Goal: Task Accomplishment & Management: Complete application form

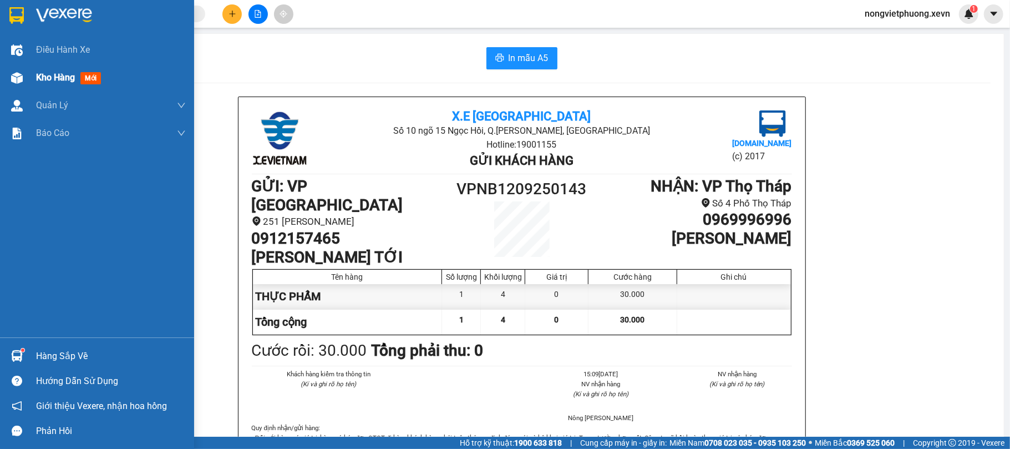
click at [60, 78] on span "Kho hàng" at bounding box center [55, 77] width 39 height 11
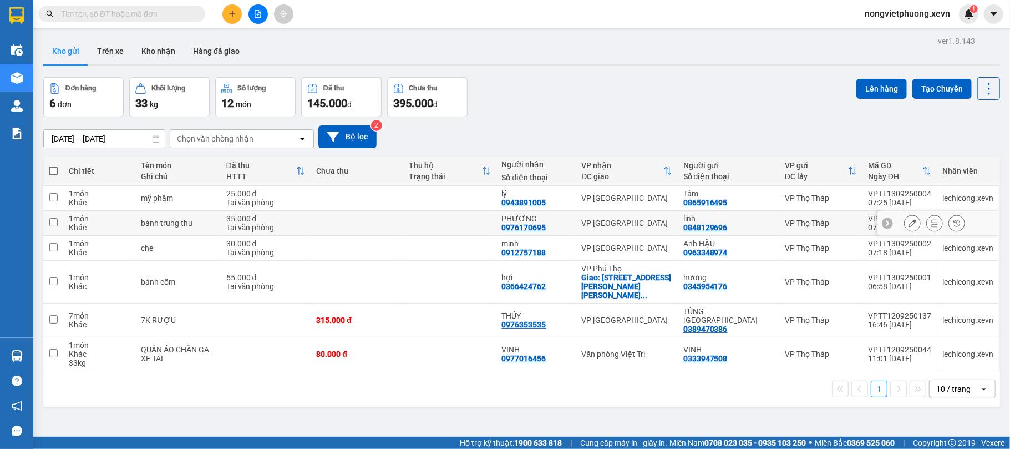
click at [334, 233] on td at bounding box center [357, 223] width 93 height 25
checkbox input "true"
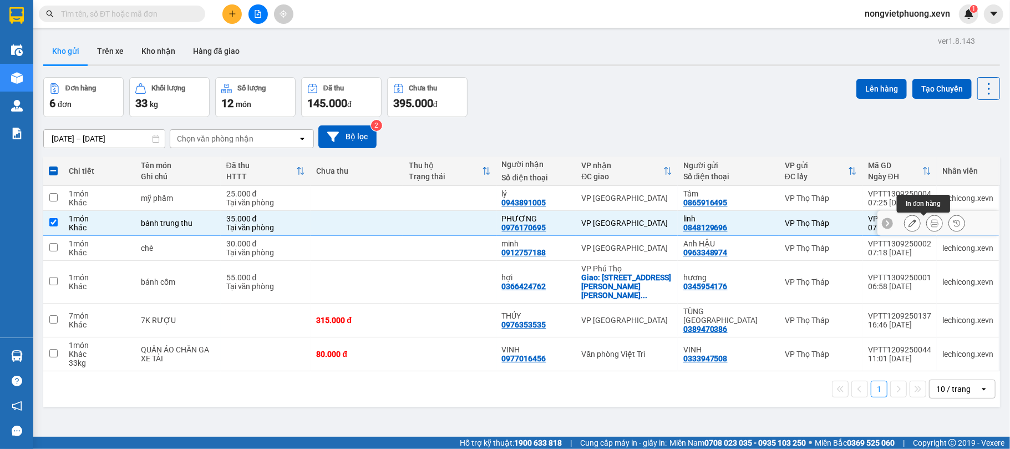
click at [927, 222] on button at bounding box center [935, 223] width 16 height 19
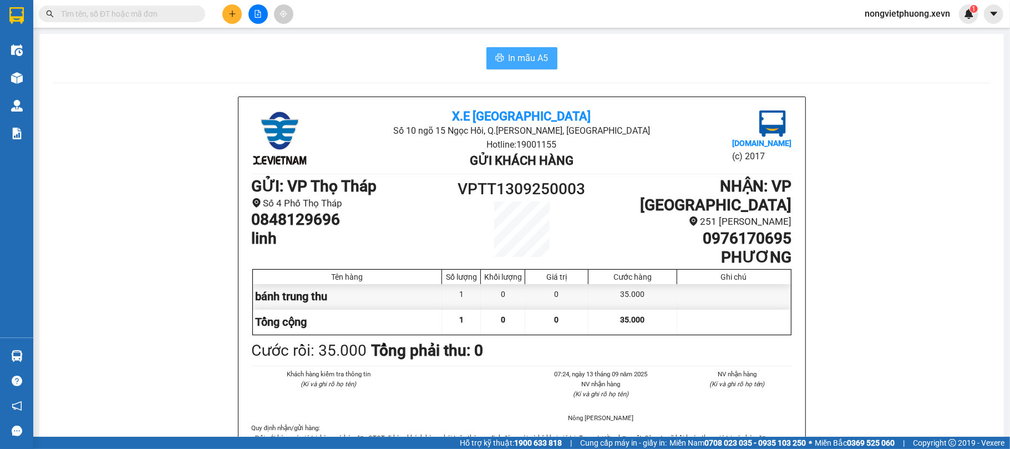
click at [495, 63] on span "printer" at bounding box center [499, 58] width 9 height 11
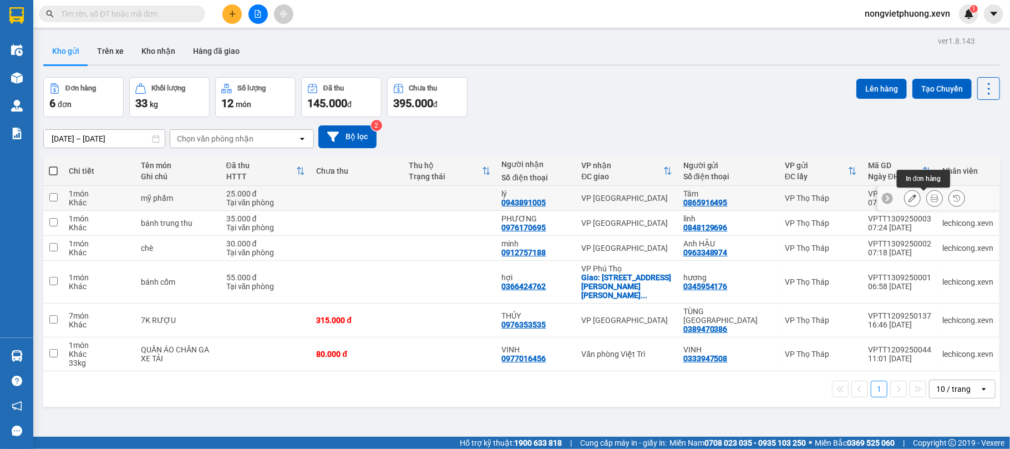
click at [928, 194] on button at bounding box center [935, 198] width 16 height 19
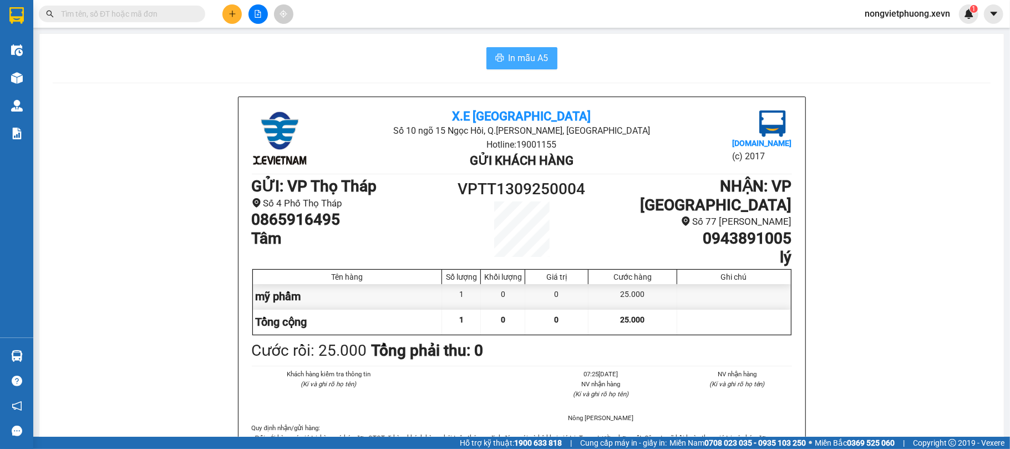
click at [527, 65] on button "In mẫu A5" at bounding box center [521, 58] width 71 height 22
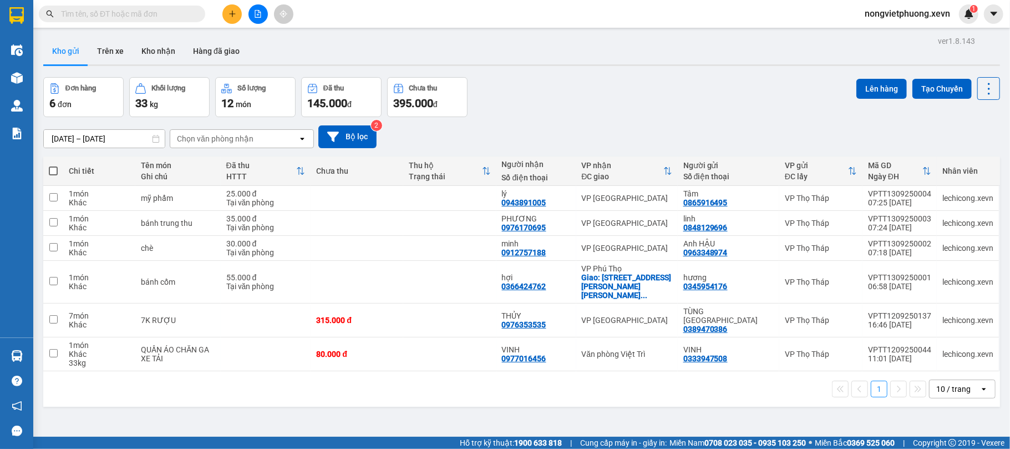
scroll to position [63, 0]
click at [225, 14] on button at bounding box center [231, 13] width 19 height 19
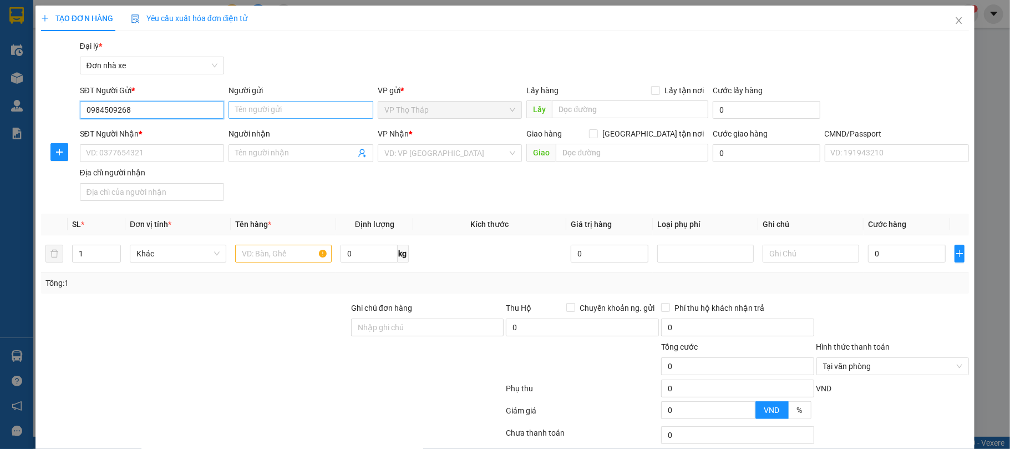
type input "0984509268"
click at [346, 107] on input "Người gửi" at bounding box center [301, 110] width 145 height 18
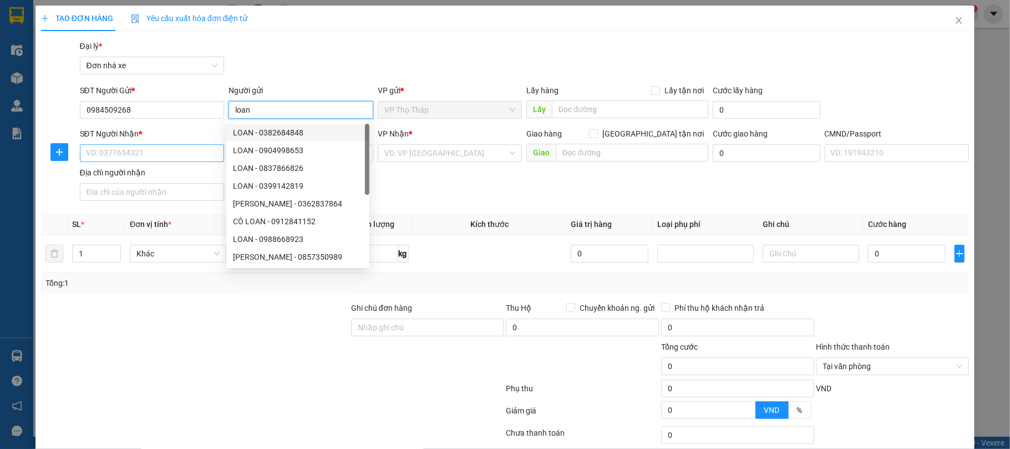
type input "loan"
click at [171, 156] on input "SĐT Người Nhận *" at bounding box center [152, 153] width 145 height 18
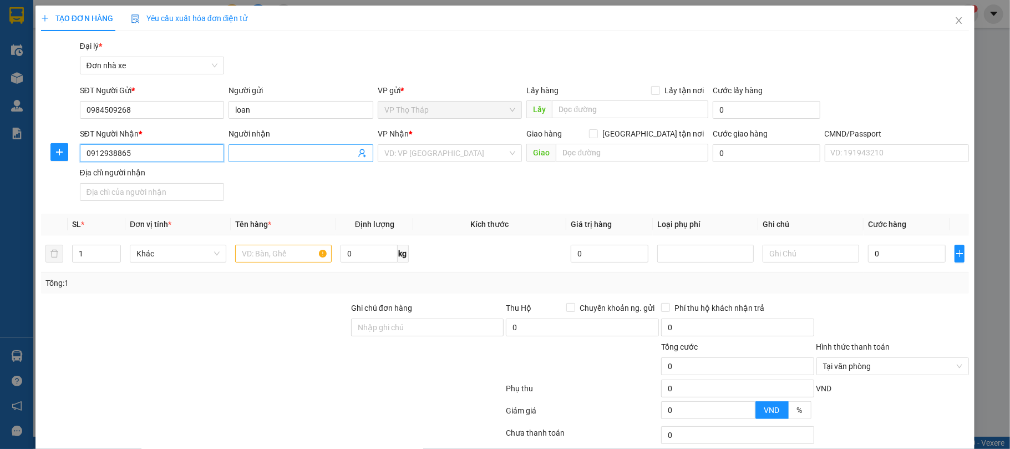
type input "0912938865"
click at [267, 159] on input "Người nhận" at bounding box center [295, 153] width 120 height 12
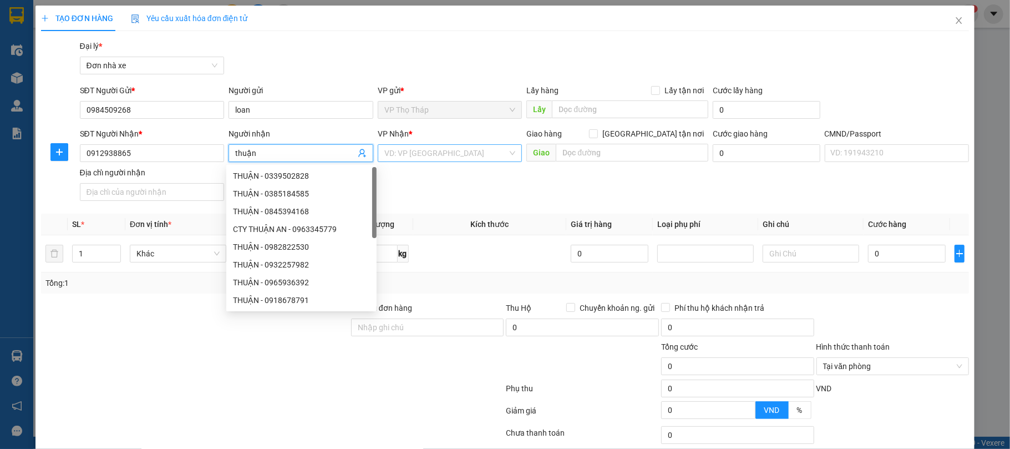
type input "thuận"
click at [399, 156] on input "search" at bounding box center [446, 153] width 124 height 17
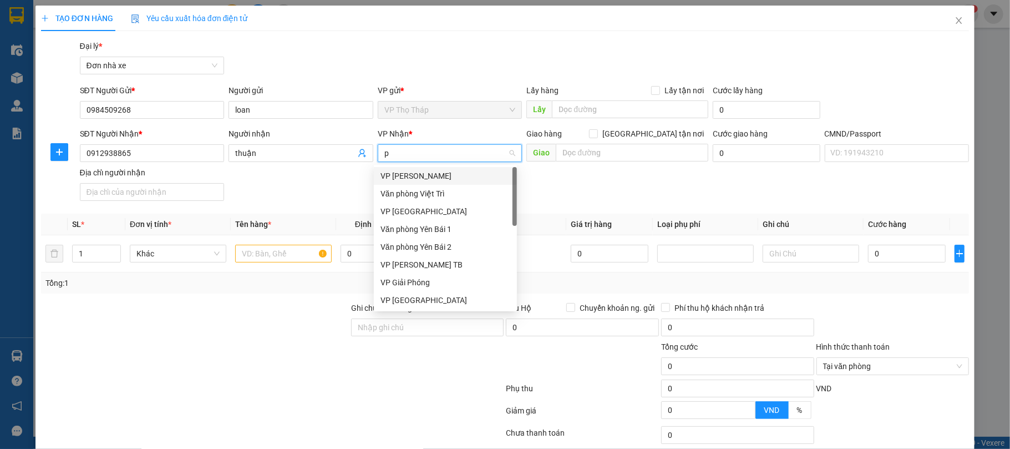
type input "pt"
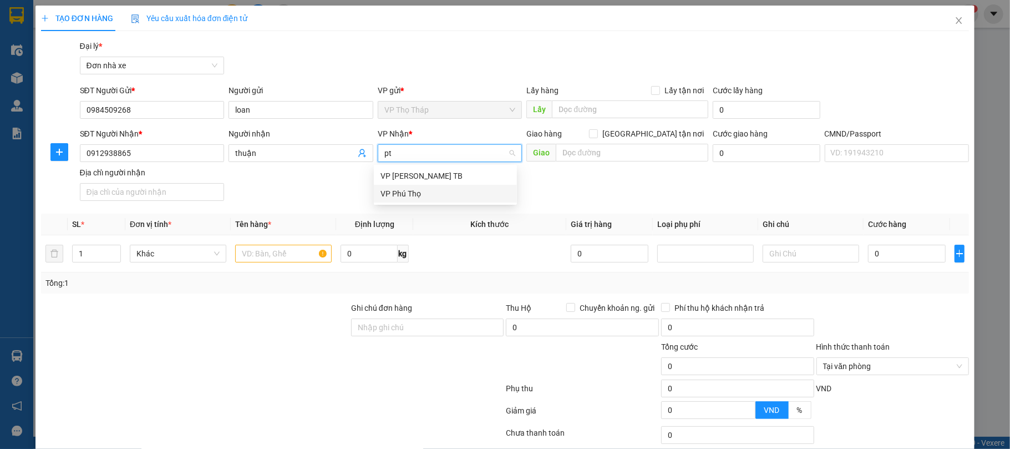
click at [428, 191] on div "VP Phú Thọ" at bounding box center [446, 193] width 130 height 12
click at [278, 251] on input "text" at bounding box center [283, 254] width 97 height 18
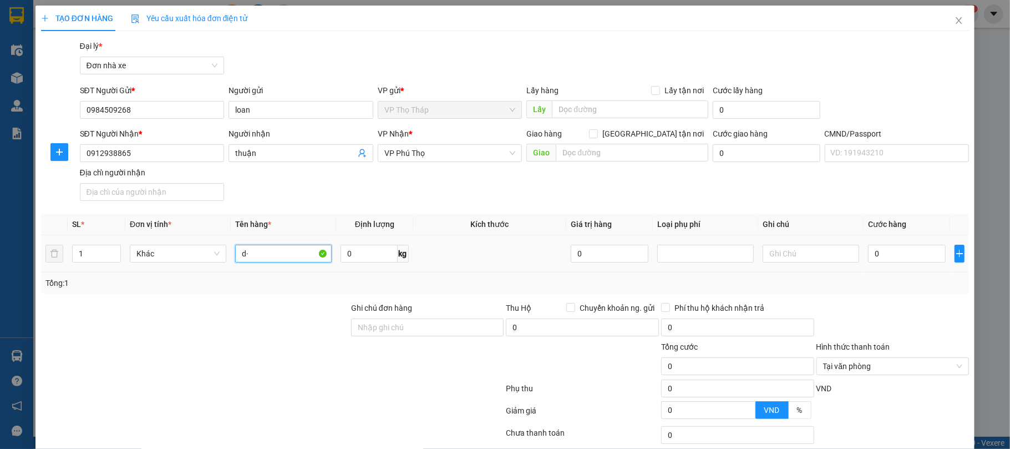
type input "d"
type input "đ"
type input "d"
type input "đò ăn"
click at [893, 253] on input "0" at bounding box center [907, 254] width 78 height 18
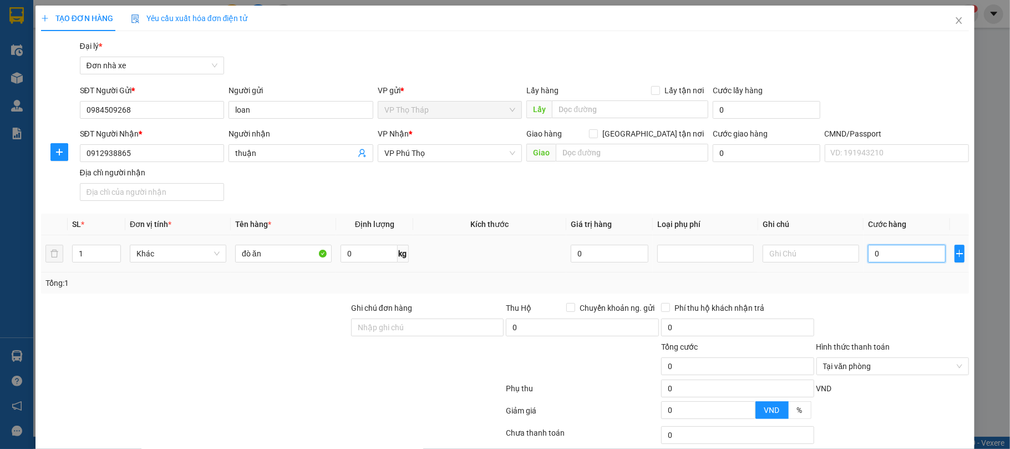
type input "3"
type input "30"
type input "30.000"
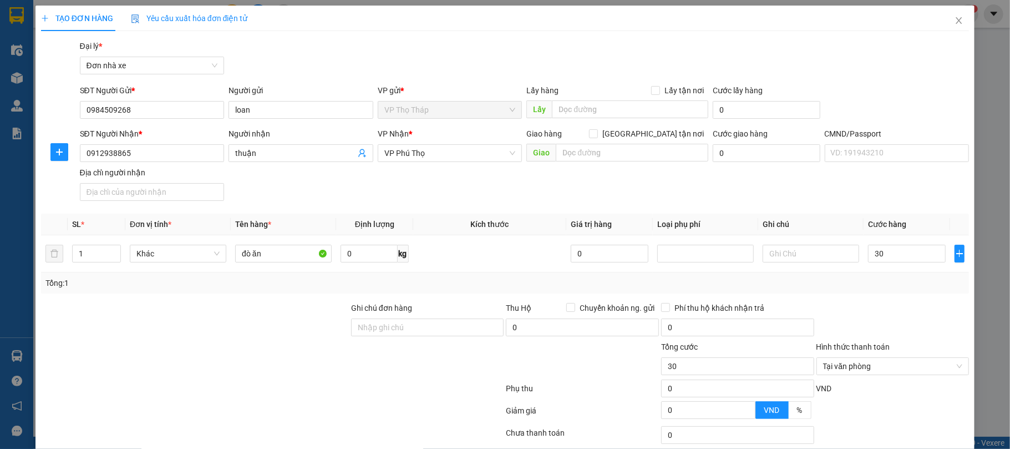
type input "30.000"
click at [899, 310] on div at bounding box center [892, 321] width 155 height 39
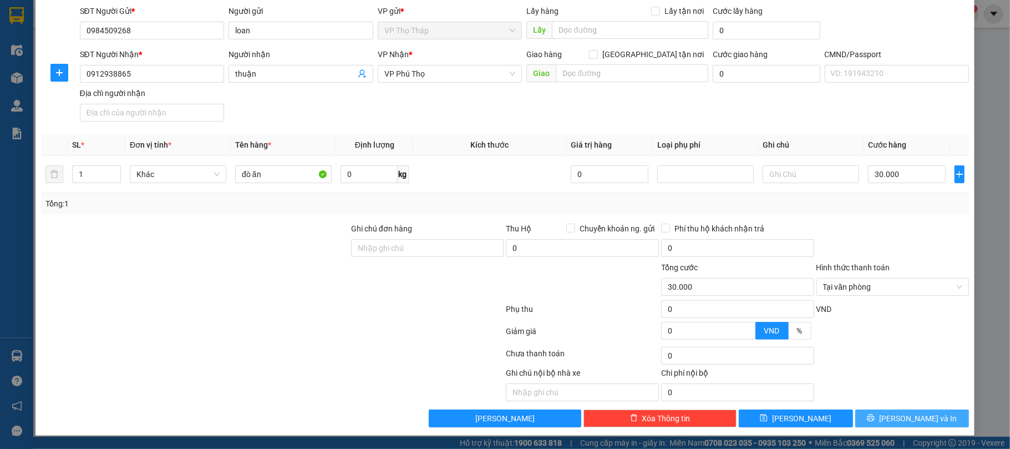
click at [901, 420] on span "[PERSON_NAME] và In" at bounding box center [918, 418] width 78 height 12
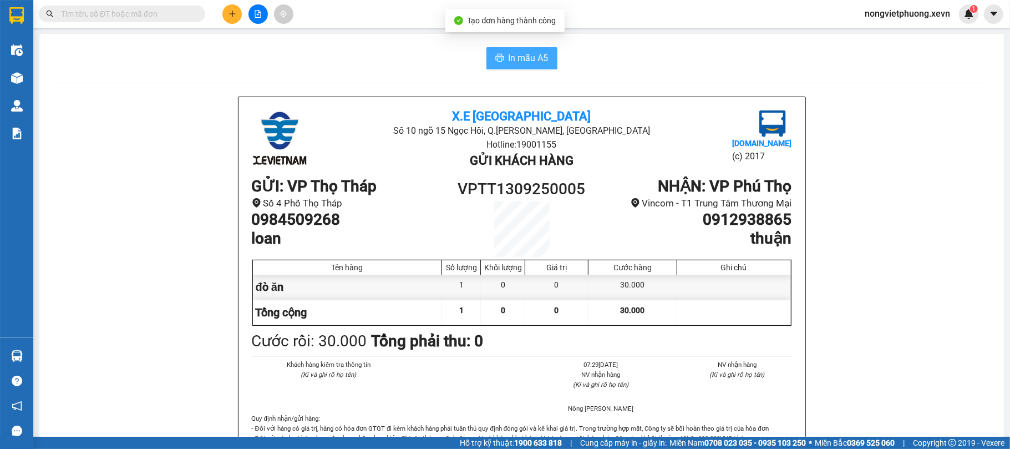
click at [534, 61] on span "In mẫu A5" at bounding box center [529, 58] width 40 height 14
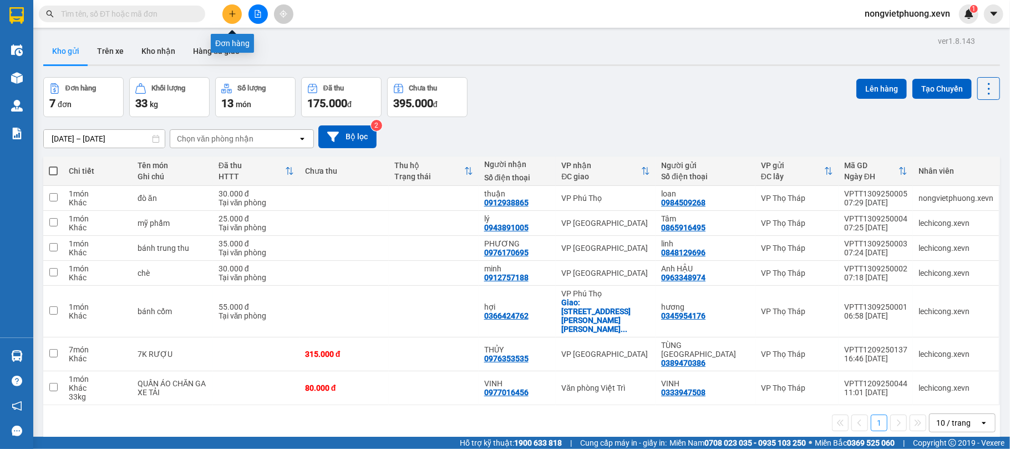
click at [234, 14] on icon "plus" at bounding box center [232, 13] width 6 height 1
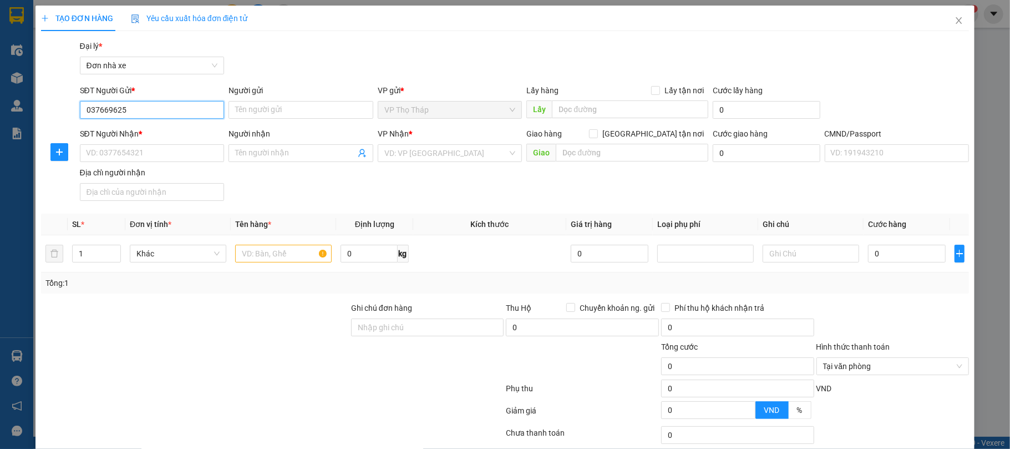
click at [98, 109] on input "037669625" at bounding box center [152, 110] width 145 height 18
type input "0376669625"
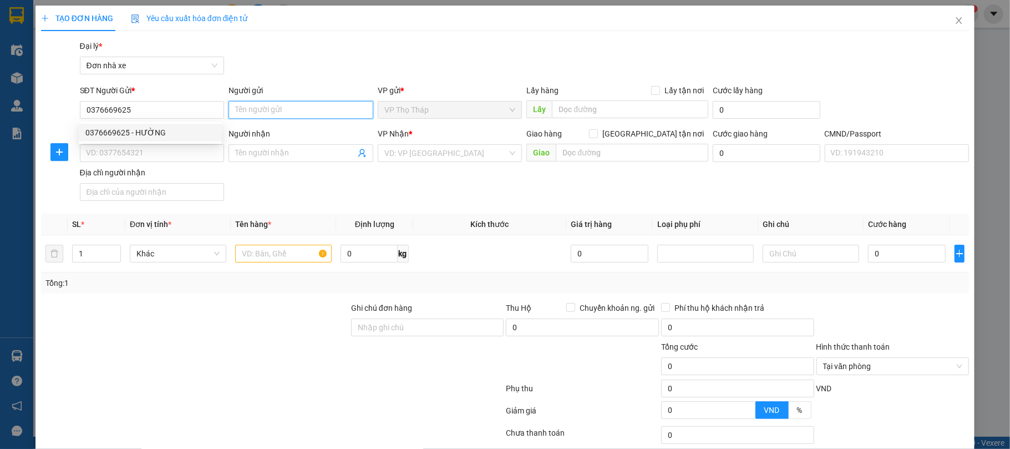
click at [253, 103] on input "Người gửi" at bounding box center [301, 110] width 145 height 18
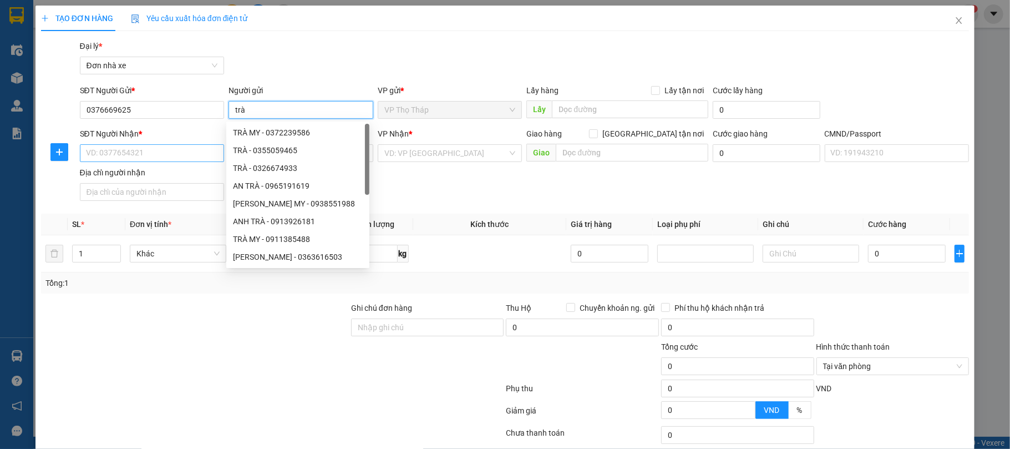
type input "trà"
click at [173, 154] on input "SĐT Người Nhận *" at bounding box center [152, 153] width 145 height 18
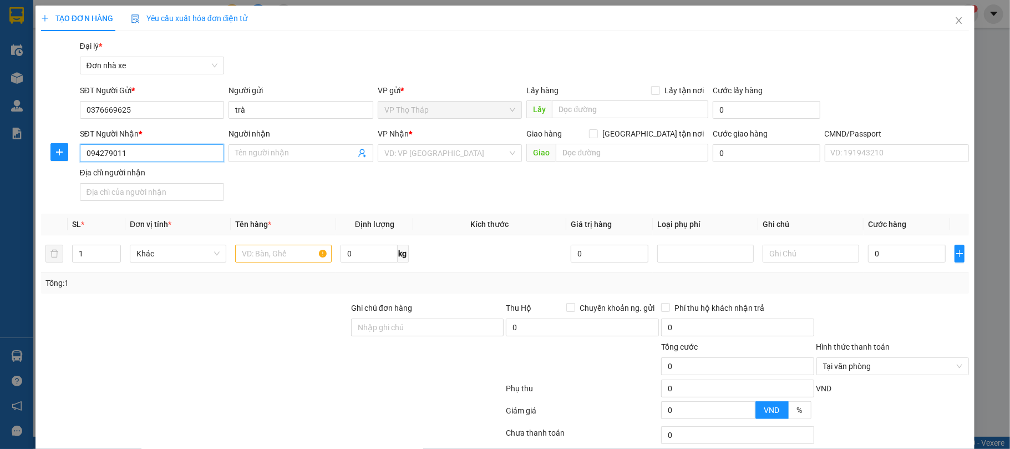
type input "0942790116"
click at [154, 176] on div "0942790116 - HƯỜNG" at bounding box center [150, 176] width 130 height 12
type input "HƯỜNG"
type input "036075012569 [PERSON_NAME] 27/465 [GEOGRAPHIC_DATA]"
type input "0942790116"
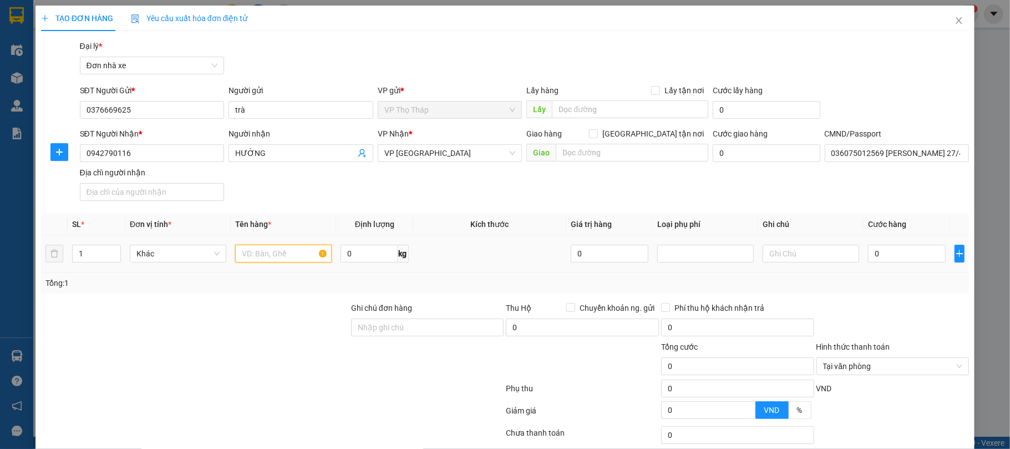
click at [271, 253] on input "text" at bounding box center [283, 254] width 97 height 18
click at [336, 255] on td "0 kg" at bounding box center [374, 253] width 77 height 37
click at [367, 251] on input "0" at bounding box center [369, 254] width 57 height 18
type input "22"
click at [263, 261] on input "text" at bounding box center [283, 254] width 97 height 18
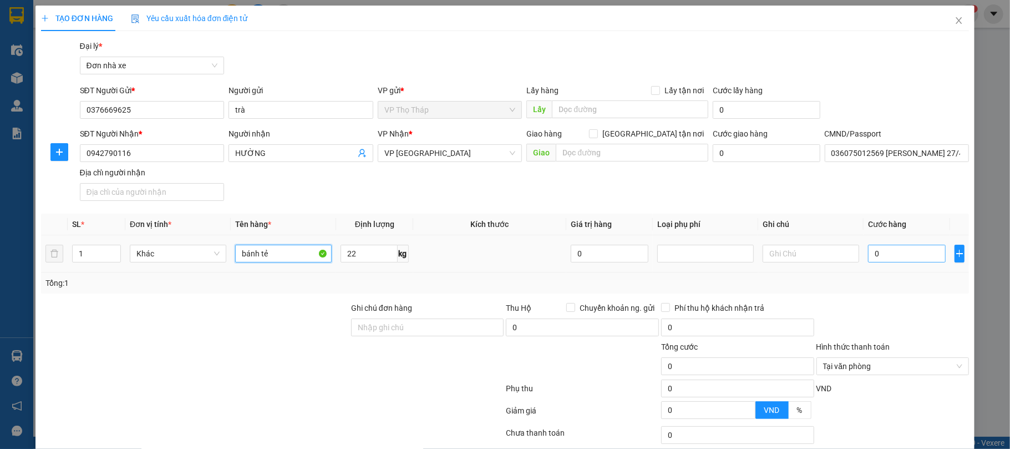
type input "bánh tẻ"
click at [901, 258] on input "0" at bounding box center [907, 254] width 78 height 18
type input "4"
type input "45"
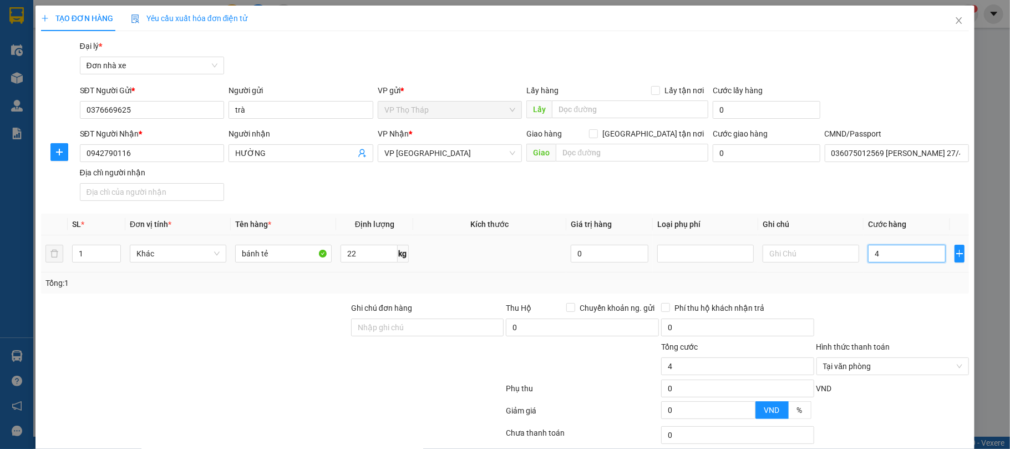
type input "45"
type input "45.000"
click at [916, 295] on div "Transit Pickup Surcharge Ids Transit Deliver Surcharge Ids Transit Deliver Surc…" at bounding box center [505, 273] width 929 height 466
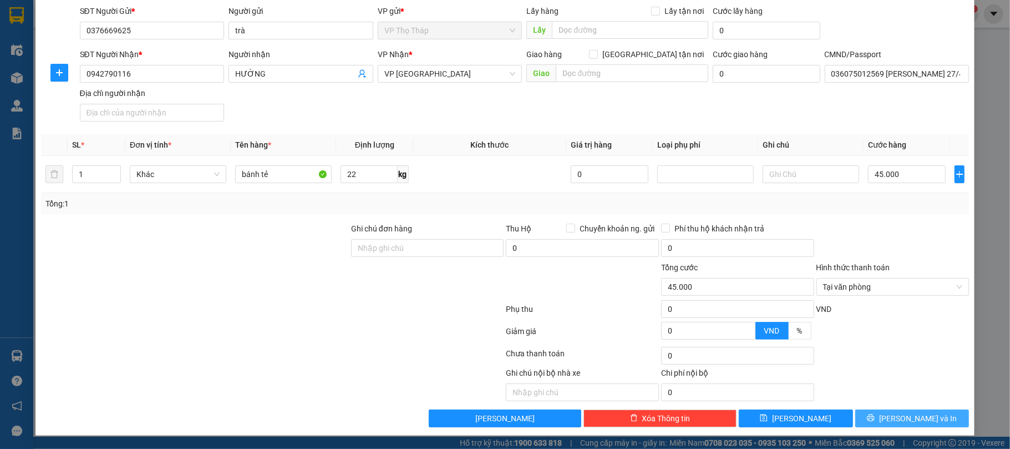
click at [920, 417] on span "[PERSON_NAME] và In" at bounding box center [918, 418] width 78 height 12
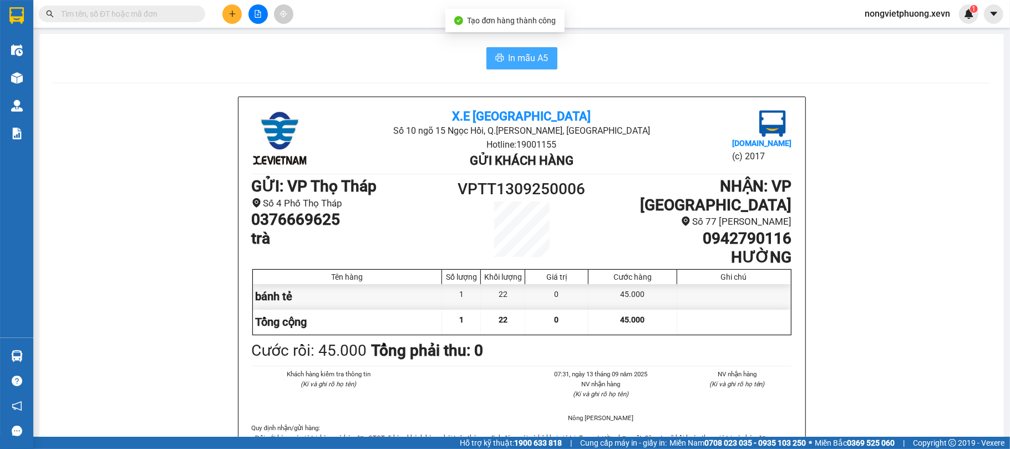
click at [544, 64] on button "In mẫu A5" at bounding box center [521, 58] width 71 height 22
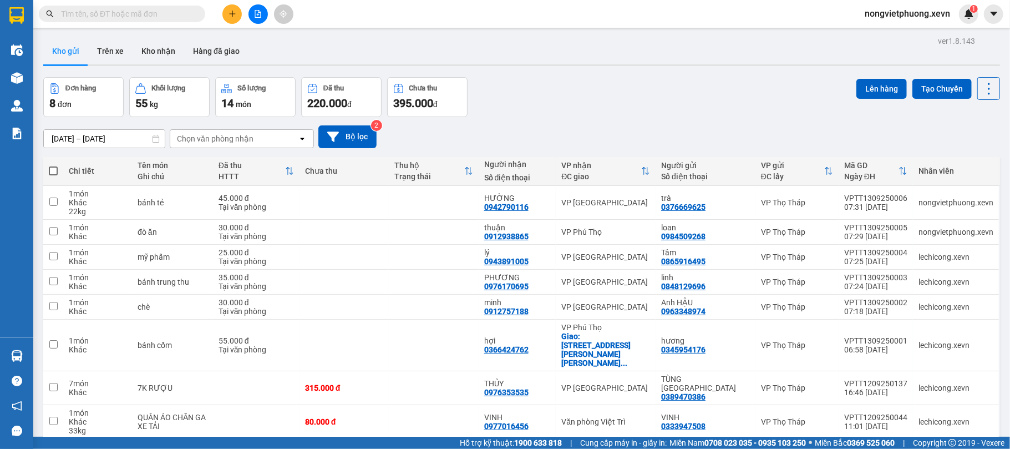
click at [65, 47] on button "Kho gửi" at bounding box center [65, 51] width 45 height 27
click at [91, 47] on button "Trên xe" at bounding box center [110, 51] width 44 height 27
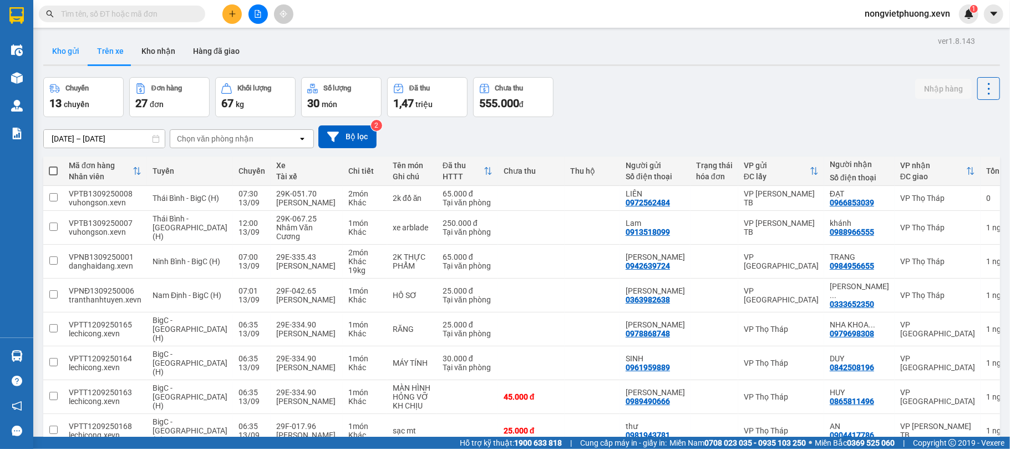
click at [65, 52] on button "Kho gửi" at bounding box center [65, 51] width 45 height 27
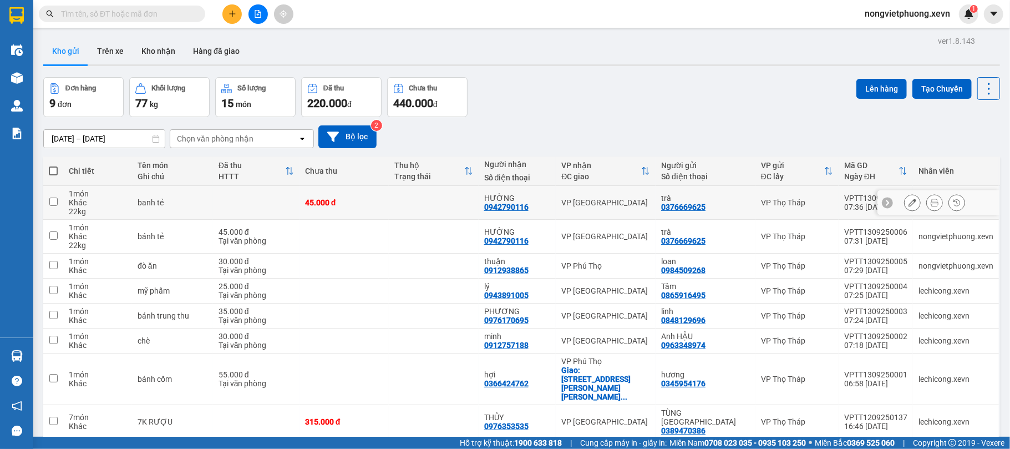
click at [602, 199] on div "VP [GEOGRAPHIC_DATA]" at bounding box center [605, 202] width 89 height 9
checkbox input "true"
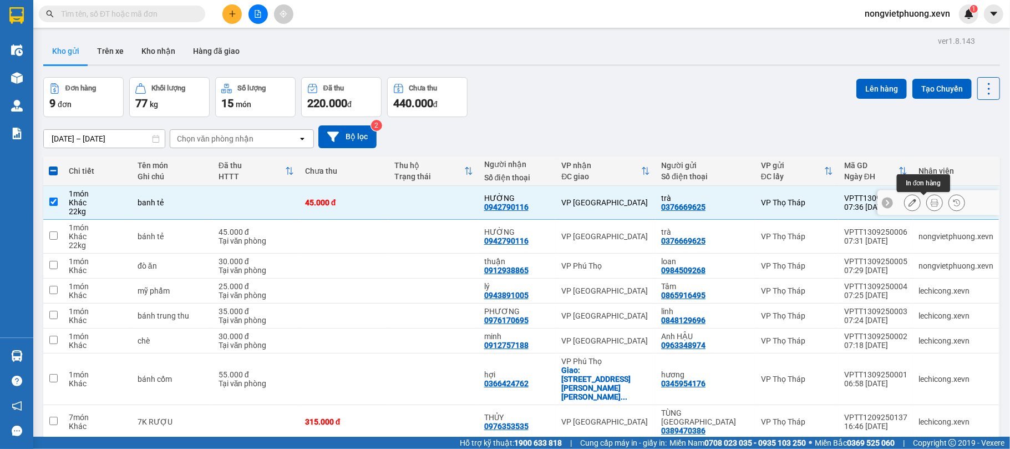
click at [929, 205] on button at bounding box center [935, 202] width 16 height 19
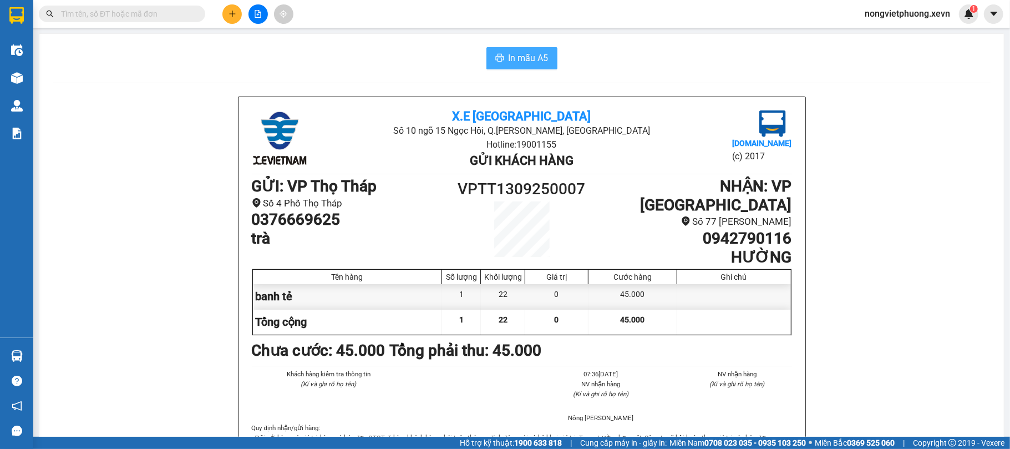
click at [529, 55] on span "In mẫu A5" at bounding box center [529, 58] width 40 height 14
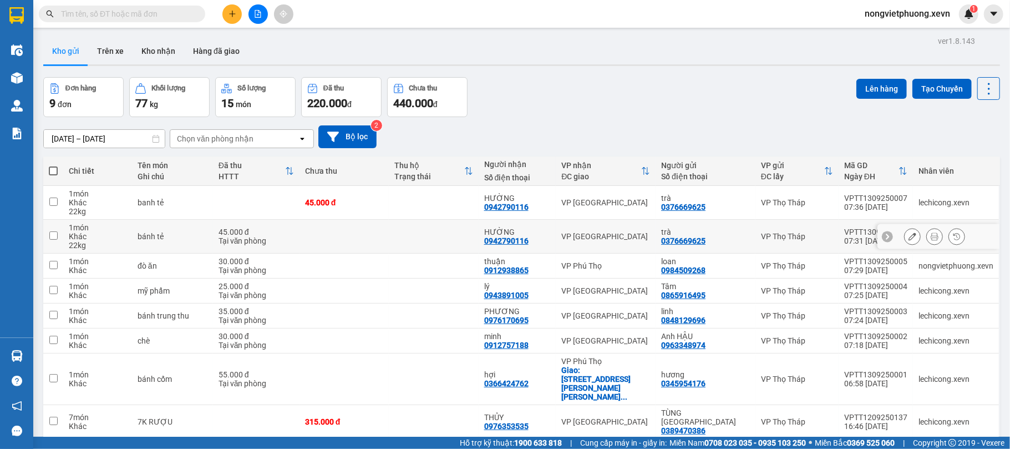
click at [905, 233] on button at bounding box center [913, 236] width 16 height 19
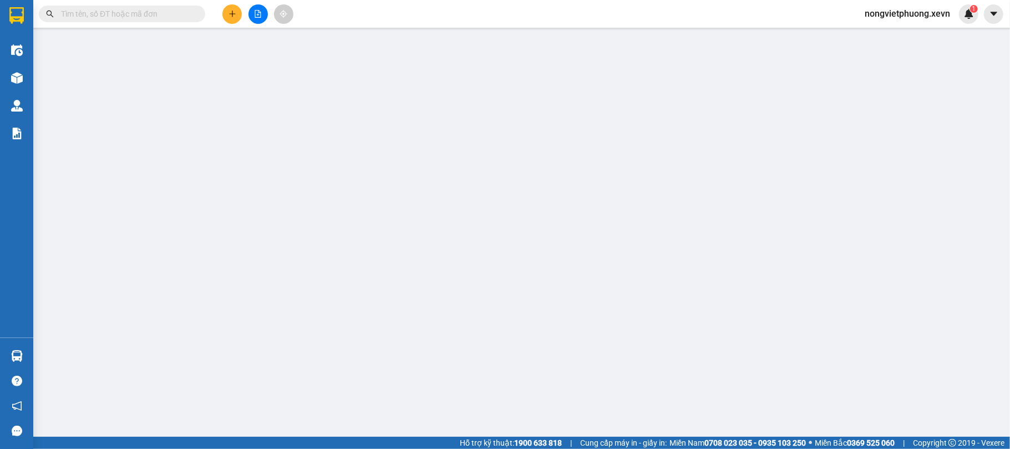
type input "0376669625"
type input "0942790116"
type input "036075012569 [PERSON_NAME] 27/465 [GEOGRAPHIC_DATA]"
type input "hủy"
type input "45.000"
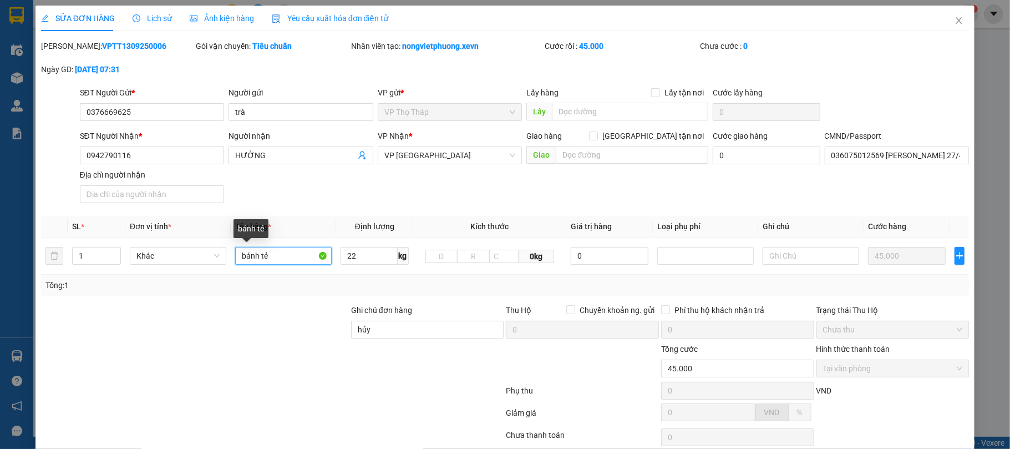
drag, startPoint x: 283, startPoint y: 258, endPoint x: 1, endPoint y: 210, distance: 286.5
click at [1, 210] on div "SỬA ĐƠN HÀNG Lịch sử Ảnh kiện hàng Yêu cầu xuất hóa đơn điện tử Total Paid Fee …" at bounding box center [505, 224] width 1010 height 449
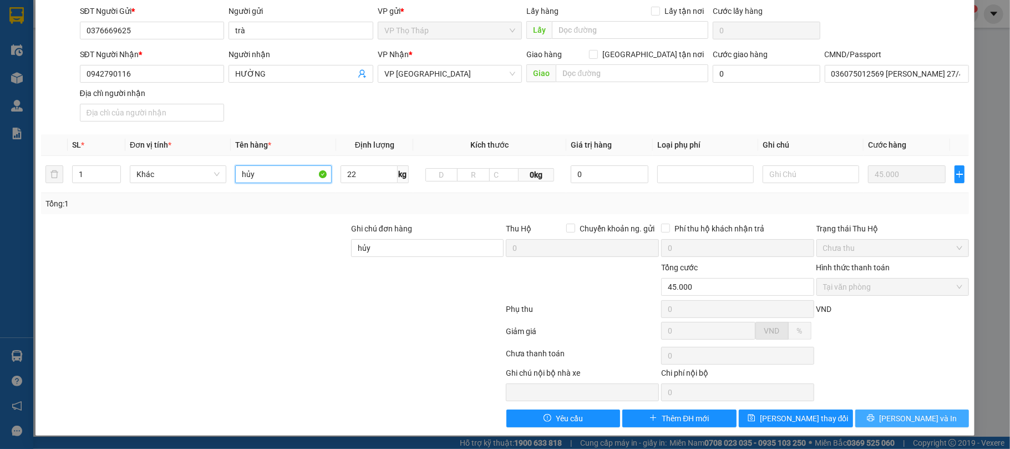
type input "hủy"
click at [910, 411] on button "[PERSON_NAME] và In" at bounding box center [912, 418] width 114 height 18
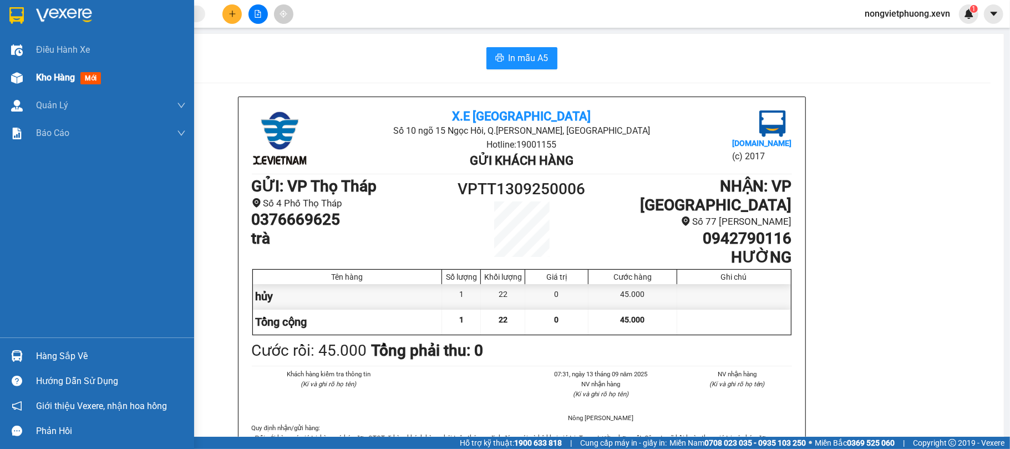
click at [40, 80] on span "Kho hàng" at bounding box center [55, 77] width 39 height 11
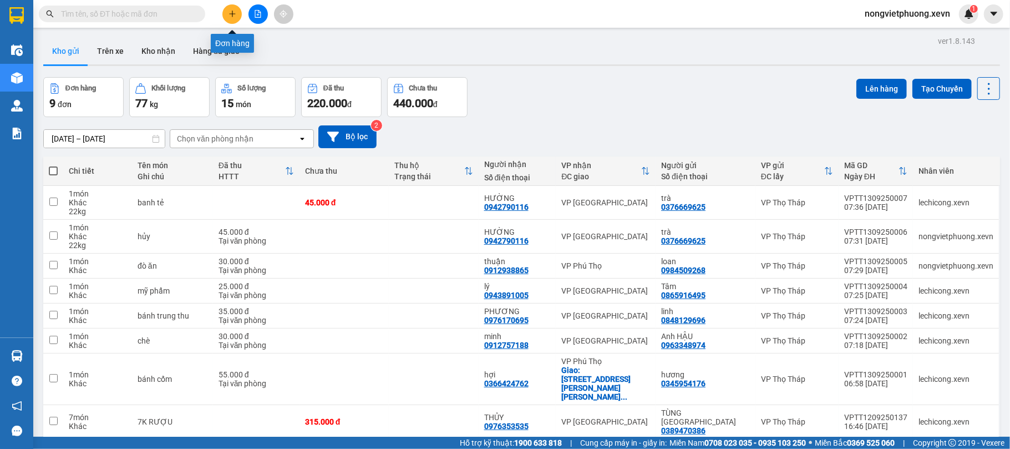
click at [229, 12] on icon "plus" at bounding box center [233, 14] width 8 height 8
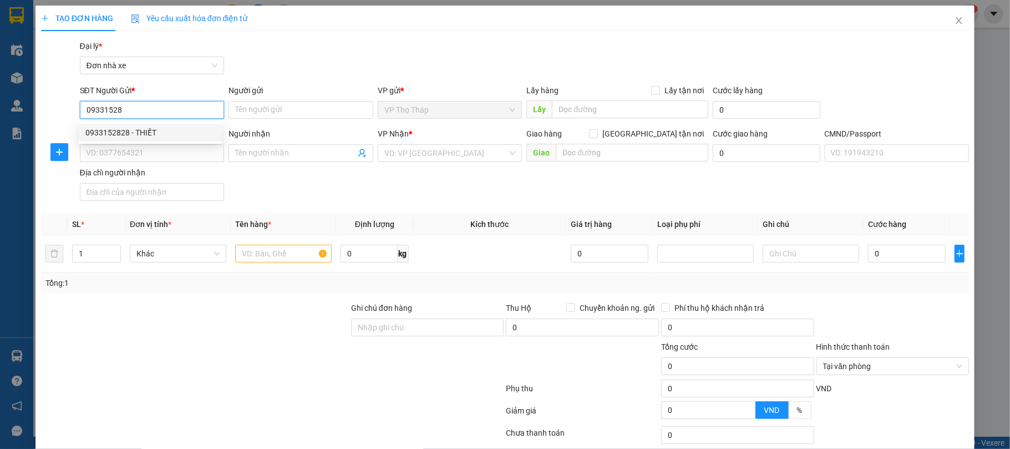
click at [194, 128] on div "0933152828 - THIẾT" at bounding box center [150, 132] width 130 height 12
type input "0933152828"
type input "THIẾT"
type input "0396929991"
type input "HOÀNG"
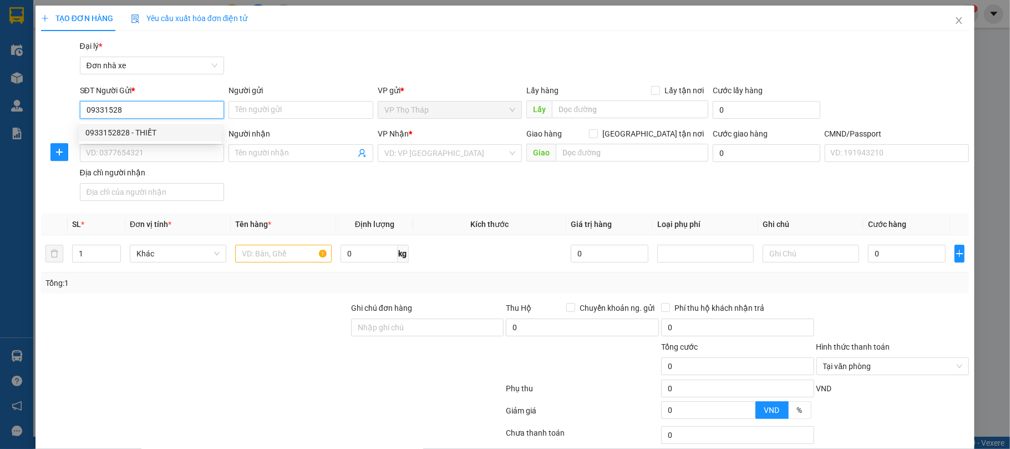
type input "[PERSON_NAME]"
type input "0933152828"
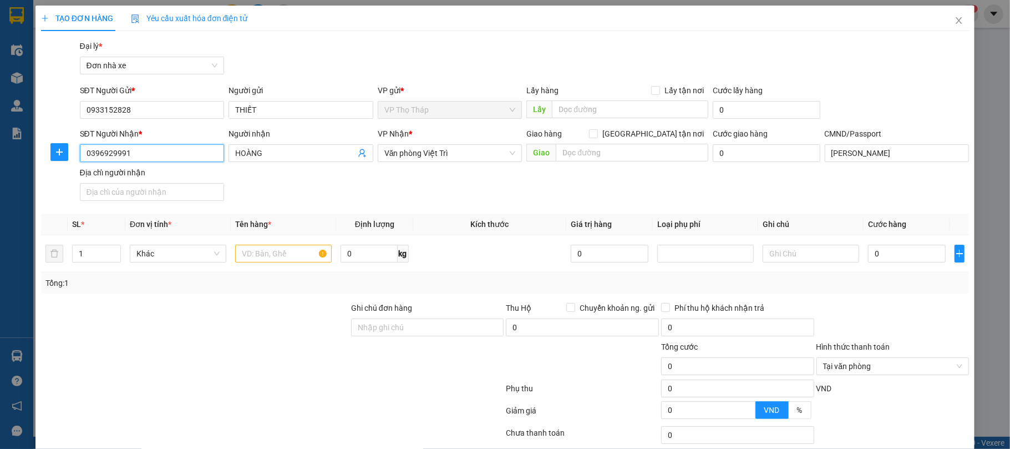
drag, startPoint x: 135, startPoint y: 156, endPoint x: 307, endPoint y: 179, distance: 173.4
click at [5, 136] on div "TẠO ĐƠN HÀNG Yêu cầu xuất hóa đơn điện tử Transit Pickup Surcharge Ids Transit …" at bounding box center [505, 224] width 1010 height 449
type input "0987694792"
click at [296, 158] on input "HOÀNG" at bounding box center [295, 153] width 120 height 12
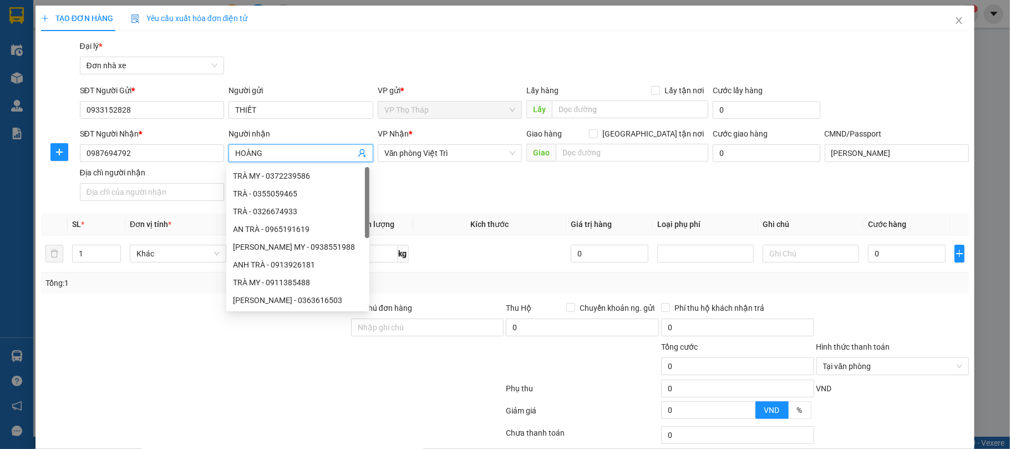
drag, startPoint x: 296, startPoint y: 158, endPoint x: 216, endPoint y: 166, distance: 79.8
click at [215, 163] on div "SĐT Người Nhận * 0987694792 Người nhận HOÀNG VP Nhận * Văn phòng Việt Trì Giao …" at bounding box center [525, 167] width 894 height 78
type input "hương"
click at [939, 98] on div "SĐT Người Gửi * 0933152828 Người gửi THIẾT VP gửi * VP Thọ Tháp Lấy hàng Lấy tậ…" at bounding box center [525, 103] width 894 height 39
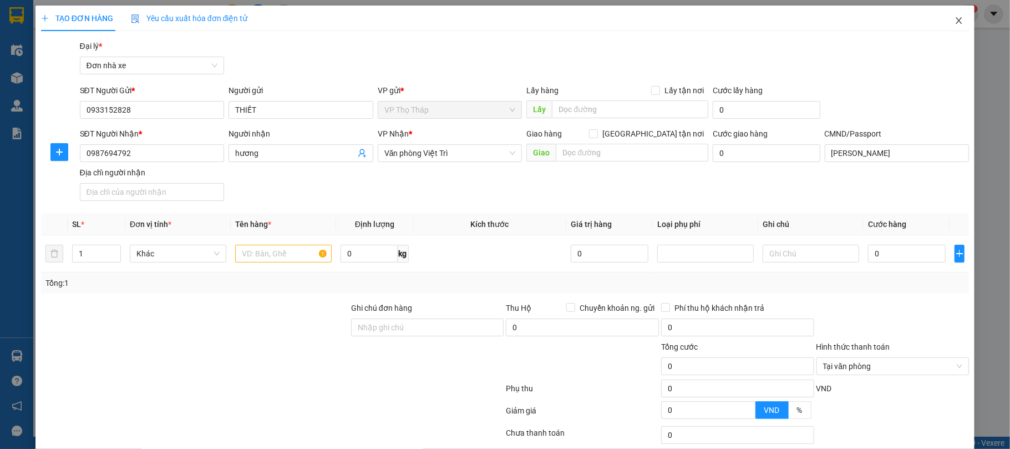
click at [955, 24] on icon "close" at bounding box center [959, 20] width 9 height 9
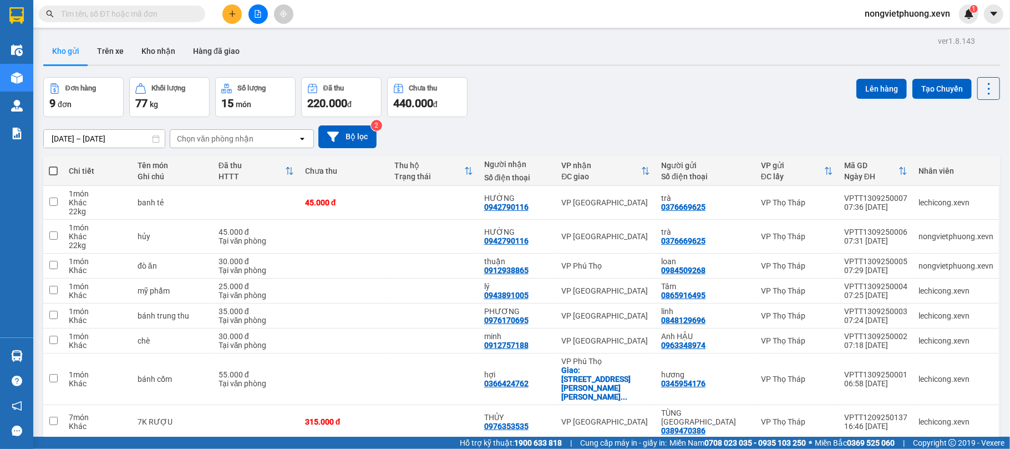
click at [731, 127] on div "[DATE] – [DATE] Press the down arrow key to interact with the calendar and sele…" at bounding box center [521, 136] width 957 height 23
